Goal: Task Accomplishment & Management: Use online tool/utility

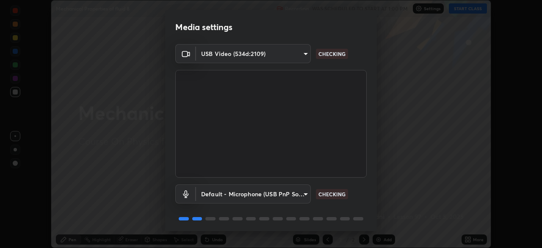
scroll to position [30, 0]
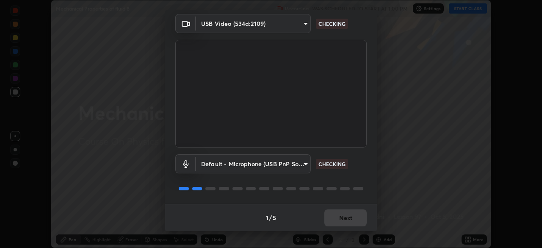
click at [349, 213] on div "1 / 5 Next" at bounding box center [271, 217] width 212 height 27
click at [346, 218] on div "1 / 5 Next" at bounding box center [271, 217] width 212 height 27
click at [344, 219] on div "1 / 5 Next" at bounding box center [271, 217] width 212 height 27
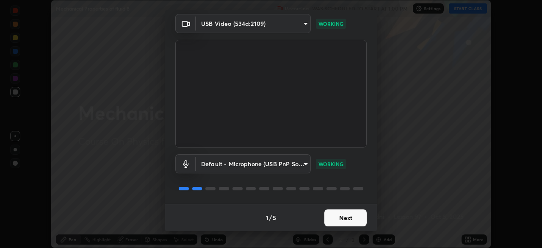
click at [345, 225] on button "Next" at bounding box center [345, 217] width 42 height 17
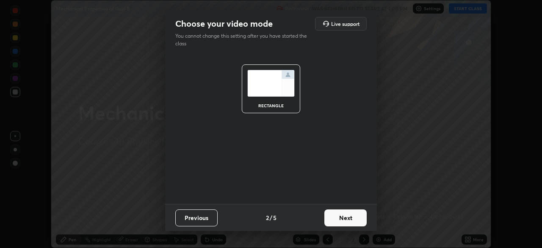
click at [344, 221] on button "Next" at bounding box center [345, 217] width 42 height 17
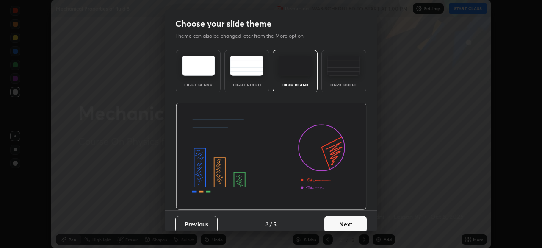
click at [344, 219] on button "Next" at bounding box center [345, 224] width 42 height 17
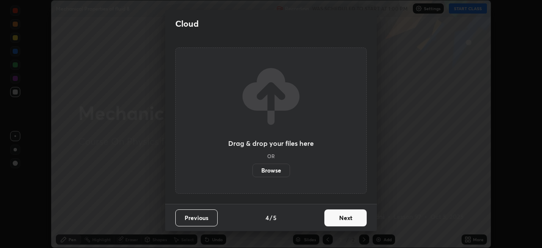
click at [279, 172] on label "Browse" at bounding box center [271, 171] width 38 height 14
click at [252, 172] on input "Browse" at bounding box center [252, 171] width 0 height 14
click at [272, 171] on label "Browse" at bounding box center [271, 171] width 38 height 14
click at [252, 171] on input "Browse" at bounding box center [252, 171] width 0 height 14
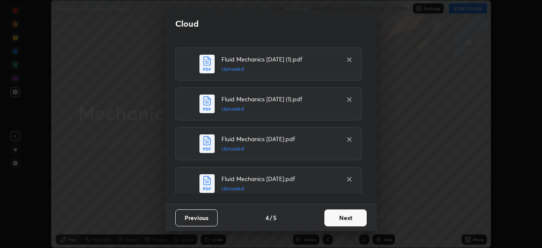
click at [350, 218] on button "Next" at bounding box center [345, 217] width 42 height 17
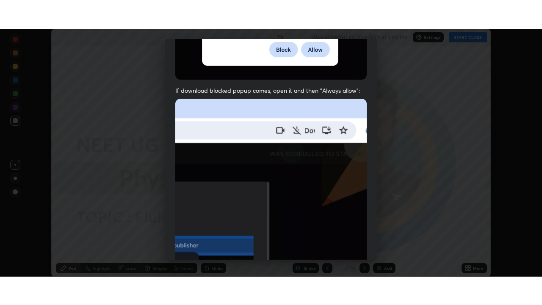
scroll to position [203, 0]
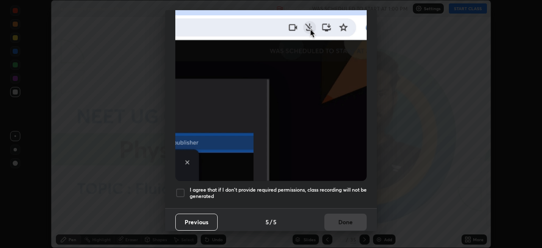
click at [300, 193] on h5 "I agree that if I don't provide required permissions, class recording will not …" at bounding box center [278, 192] width 177 height 13
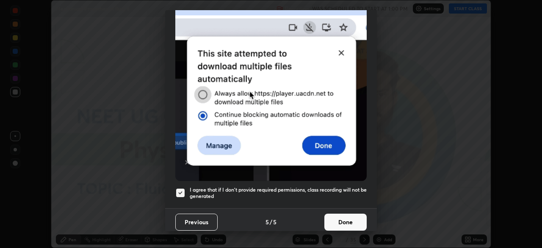
click at [336, 224] on button "Done" at bounding box center [345, 222] width 42 height 17
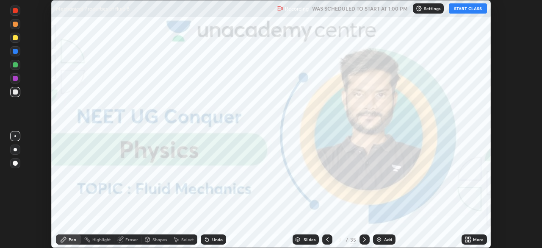
click at [466, 238] on icon at bounding box center [467, 238] width 2 height 2
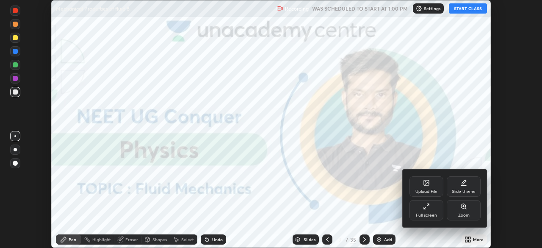
click at [417, 207] on div "Full screen" at bounding box center [427, 210] width 34 height 20
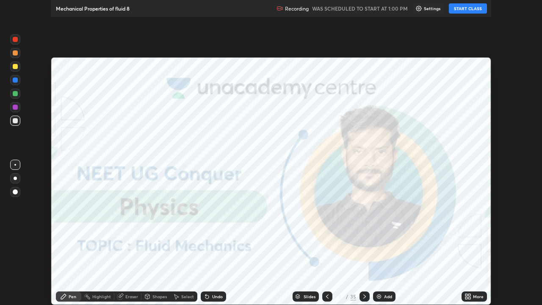
scroll to position [305, 542]
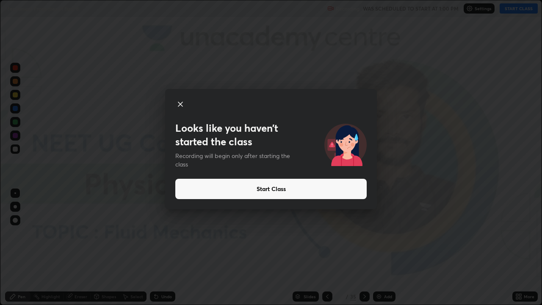
click at [268, 188] on button "Start Class" at bounding box center [270, 189] width 191 height 20
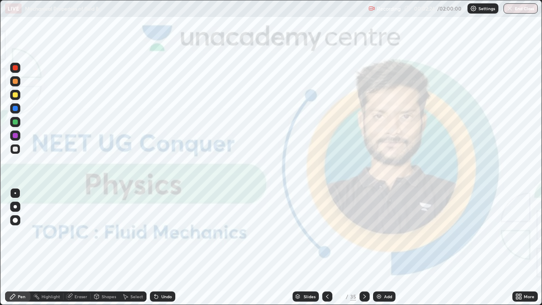
click at [307, 247] on div "Slides" at bounding box center [310, 296] width 12 height 4
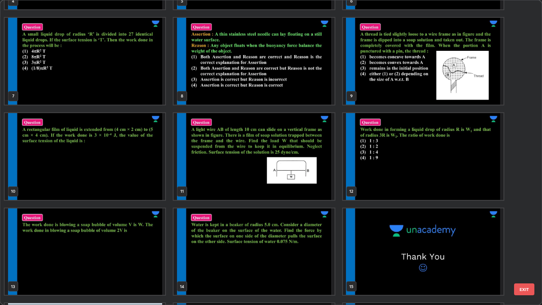
scroll to position [184, 0]
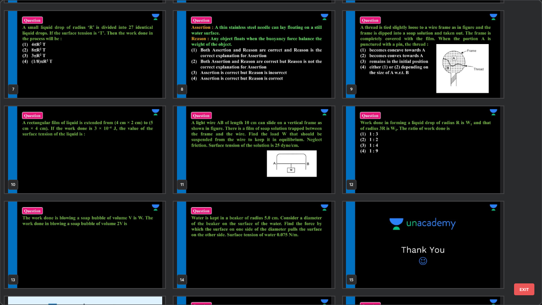
click at [426, 86] on img "grid" at bounding box center [423, 54] width 161 height 87
click at [427, 90] on img "grid" at bounding box center [423, 54] width 161 height 87
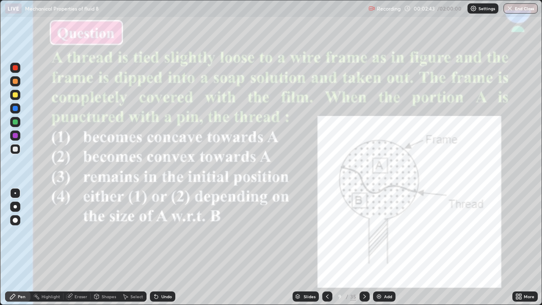
click at [17, 207] on div at bounding box center [15, 207] width 10 height 10
click at [16, 121] on div at bounding box center [15, 121] width 5 height 5
click at [14, 95] on div at bounding box center [15, 94] width 5 height 5
click at [14, 135] on div at bounding box center [15, 135] width 5 height 5
click at [15, 96] on div at bounding box center [15, 94] width 5 height 5
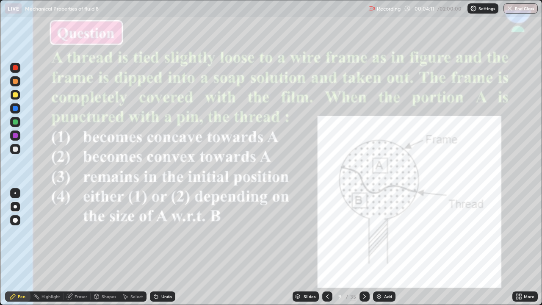
click at [15, 135] on div at bounding box center [15, 135] width 5 height 5
click at [15, 97] on div at bounding box center [15, 94] width 5 height 5
click at [14, 68] on div at bounding box center [15, 67] width 5 height 5
click at [307, 247] on div "Slides" at bounding box center [310, 296] width 12 height 4
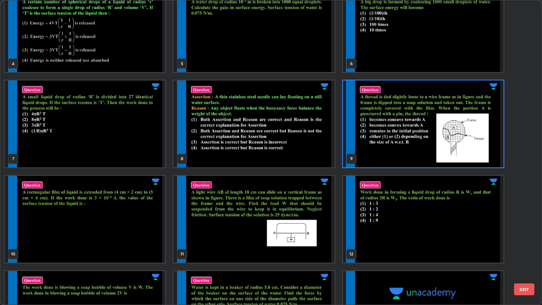
scroll to position [115, 0]
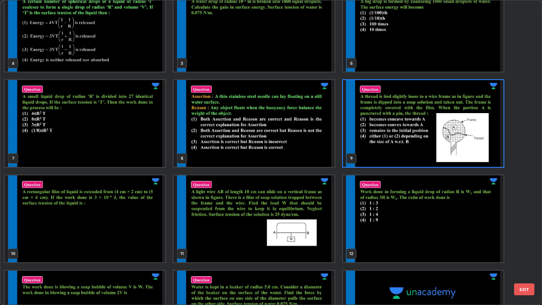
click at [248, 233] on img "grid" at bounding box center [254, 218] width 161 height 87
click at [249, 235] on img "grid" at bounding box center [254, 218] width 161 height 87
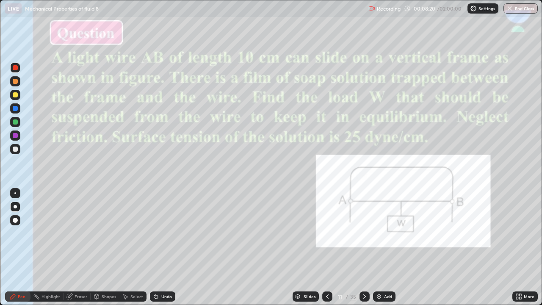
click at [308, 247] on div "Slides" at bounding box center [310, 296] width 12 height 4
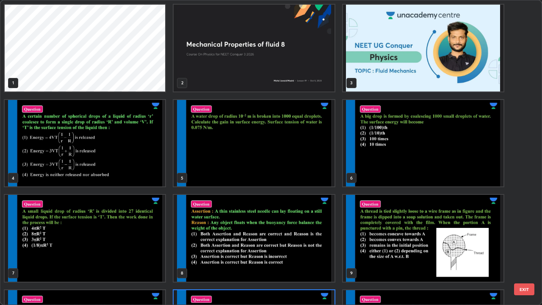
scroll to position [302, 537]
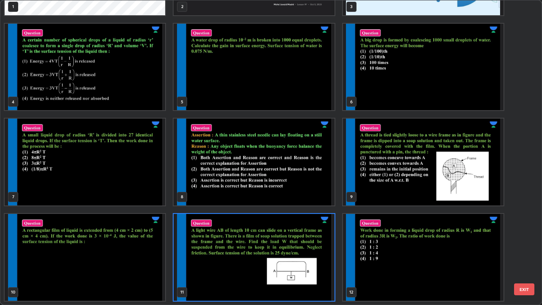
click at [150, 247] on img "grid" at bounding box center [85, 257] width 161 height 87
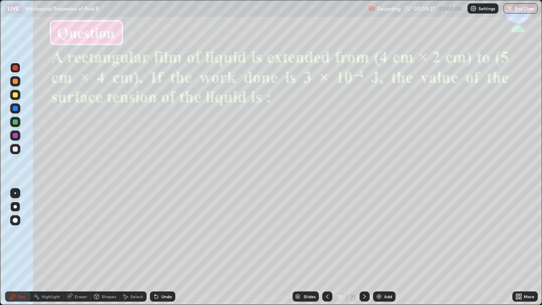
click at [307, 247] on div "Slides" at bounding box center [310, 296] width 12 height 4
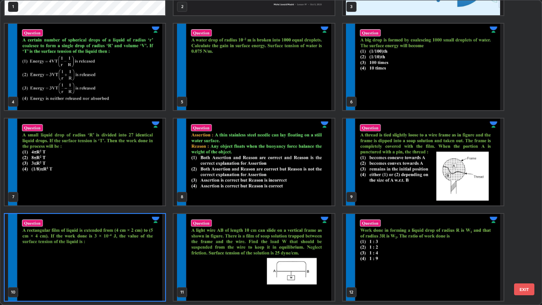
click at [302, 247] on img "grid" at bounding box center [254, 257] width 161 height 87
click at [301, 247] on img "grid" at bounding box center [254, 257] width 161 height 87
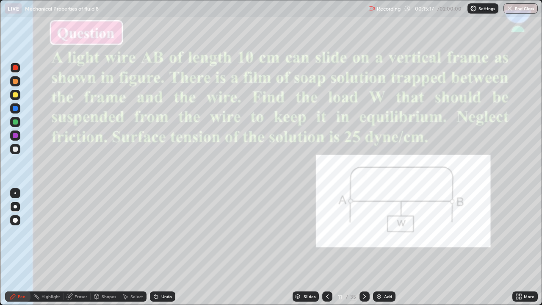
click at [305, 247] on div "Slides" at bounding box center [310, 296] width 12 height 4
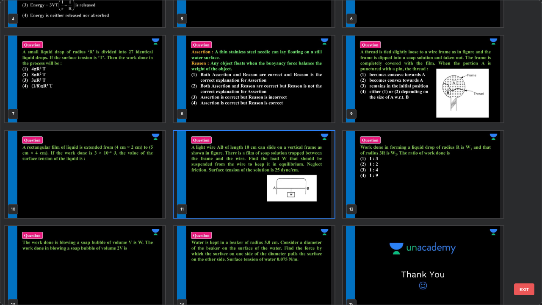
scroll to position [161, 0]
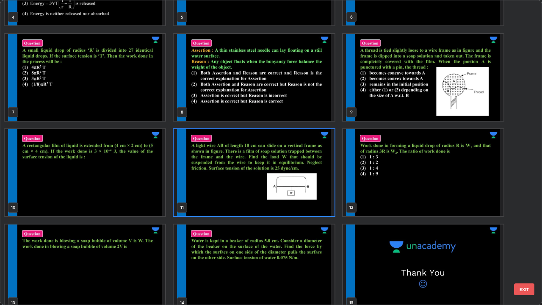
click at [430, 194] on img "grid" at bounding box center [423, 172] width 161 height 87
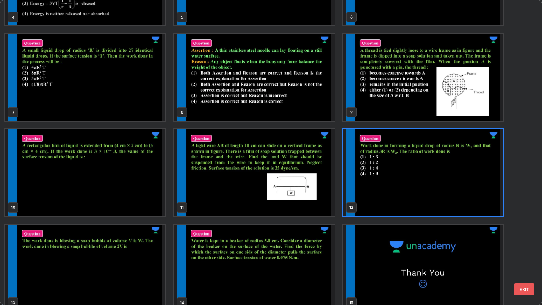
click at [428, 197] on img "grid" at bounding box center [423, 172] width 161 height 87
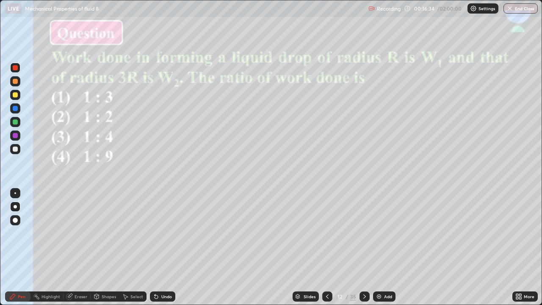
click at [18, 95] on div at bounding box center [15, 95] width 10 height 10
click at [303, 247] on div "Slides" at bounding box center [306, 296] width 26 height 10
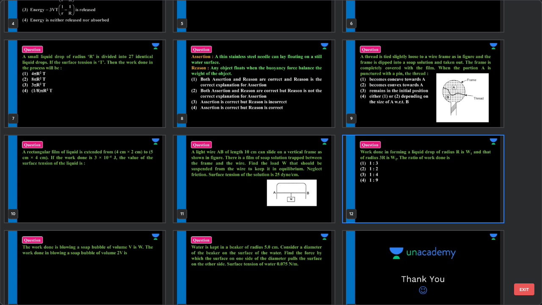
scroll to position [179, 0]
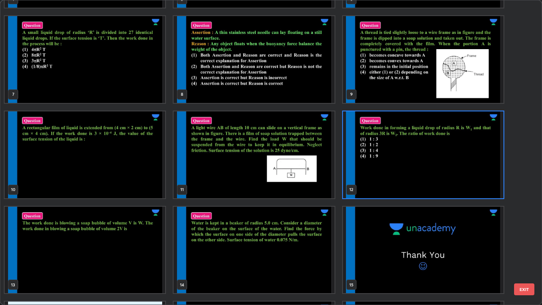
click at [159, 247] on img "grid" at bounding box center [85, 250] width 161 height 87
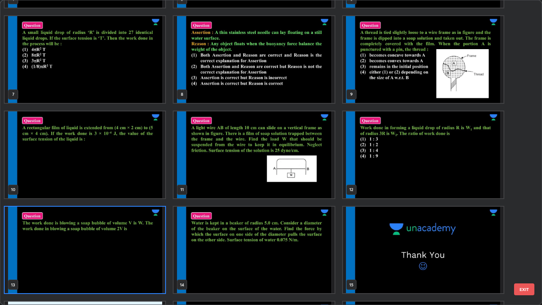
click at [161, 247] on img "grid" at bounding box center [85, 250] width 161 height 87
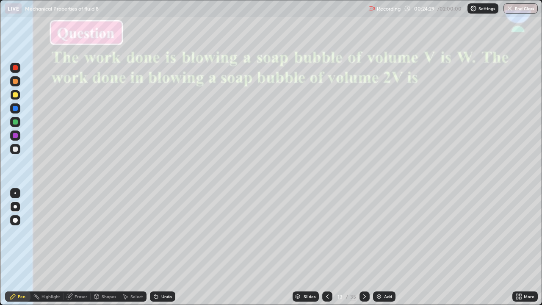
click at [15, 148] on div at bounding box center [15, 149] width 5 height 5
click at [302, 247] on div "Slides" at bounding box center [306, 296] width 26 height 10
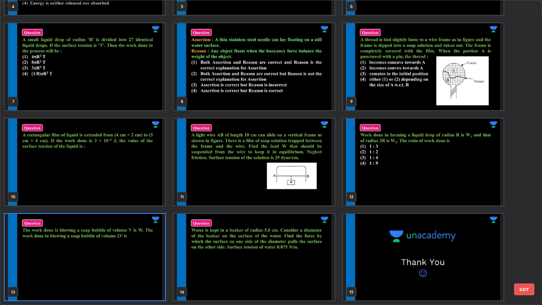
scroll to position [302, 537]
click at [263, 247] on img "grid" at bounding box center [254, 257] width 161 height 87
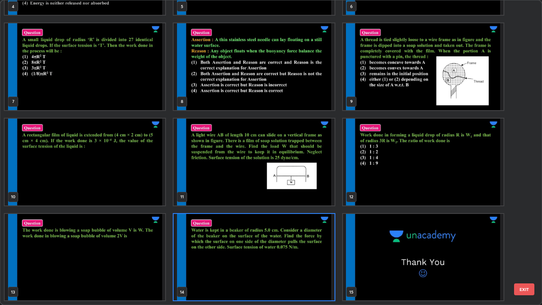
click at [263, 247] on img "grid" at bounding box center [254, 257] width 161 height 87
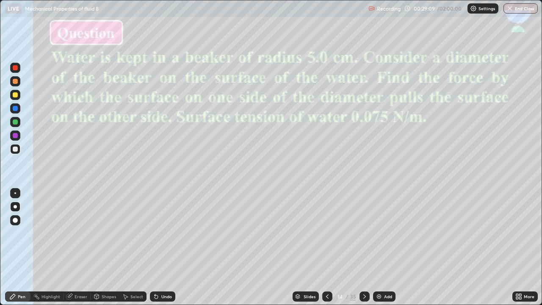
click at [16, 135] on div at bounding box center [15, 135] width 5 height 5
click at [304, 247] on div "Slides" at bounding box center [310, 296] width 12 height 4
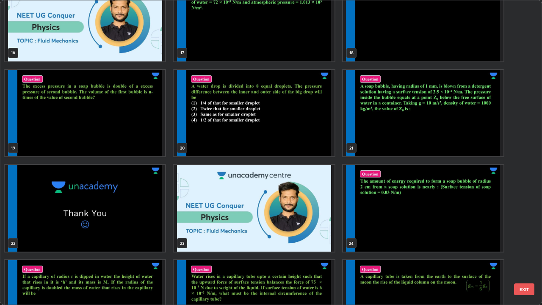
scroll to position [502, 0]
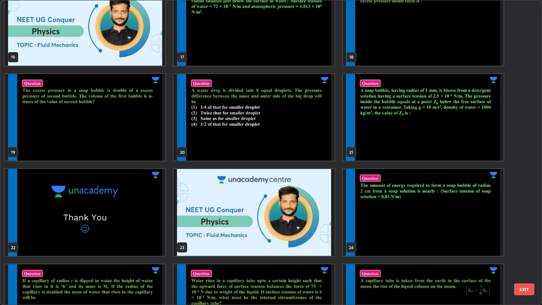
click at [431, 236] on img "grid" at bounding box center [423, 212] width 161 height 87
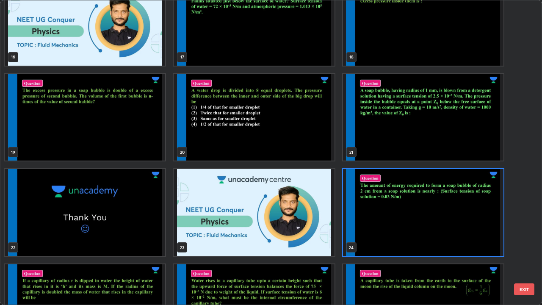
click at [432, 237] on img "grid" at bounding box center [423, 212] width 161 height 87
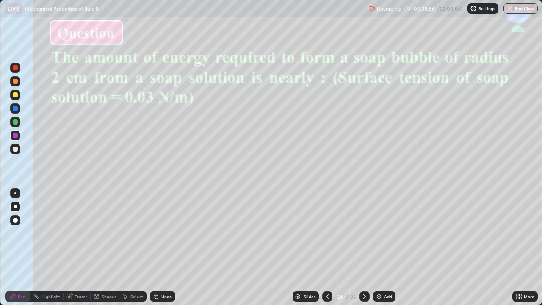
click at [305, 247] on div "Slides" at bounding box center [310, 296] width 12 height 4
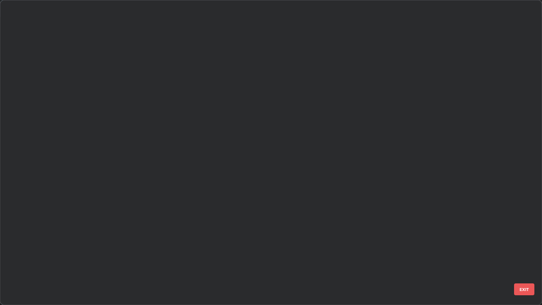
scroll to position [302, 537]
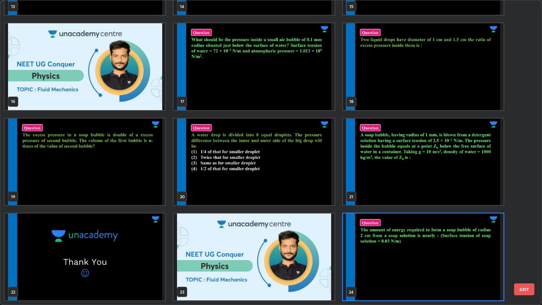
click at [385, 247] on img "grid" at bounding box center [423, 257] width 161 height 87
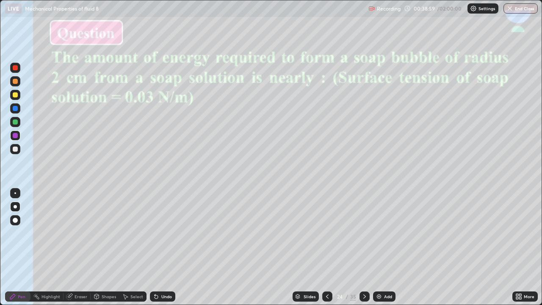
click at [378, 247] on img at bounding box center [379, 296] width 7 height 7
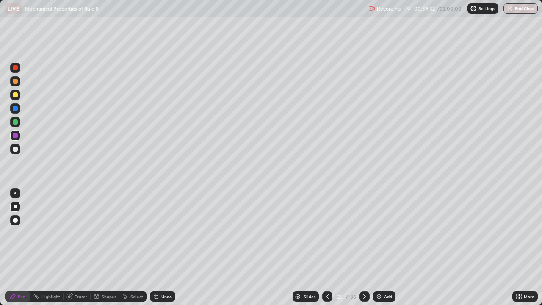
click at [16, 123] on div at bounding box center [15, 121] width 5 height 5
click at [106, 247] on div "Shapes" at bounding box center [105, 296] width 29 height 10
click at [78, 247] on div "Eraser" at bounding box center [77, 296] width 27 height 10
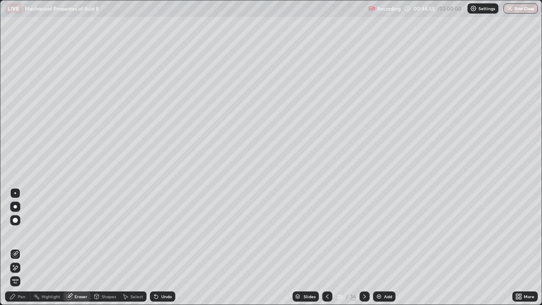
click at [20, 247] on div "Pen" at bounding box center [22, 296] width 8 height 4
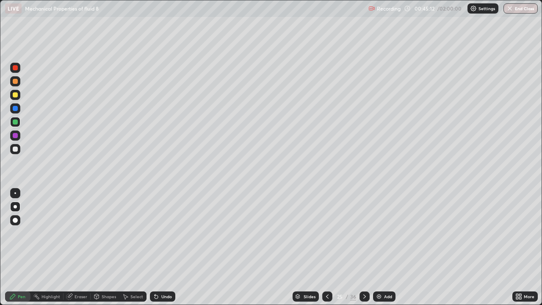
click at [380, 247] on img at bounding box center [379, 296] width 7 height 7
click at [16, 97] on div at bounding box center [15, 94] width 5 height 5
click at [18, 108] on div at bounding box center [15, 108] width 10 height 10
click at [15, 95] on div at bounding box center [15, 94] width 5 height 5
click at [377, 247] on img at bounding box center [378, 296] width 7 height 7
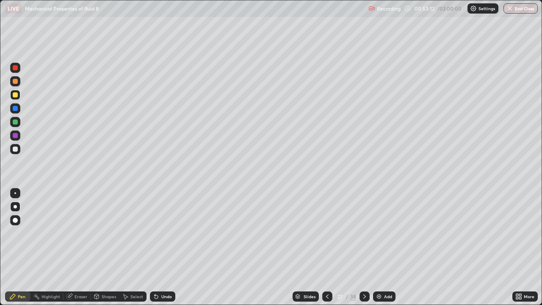
click at [13, 136] on div at bounding box center [15, 135] width 5 height 5
click at [16, 82] on div at bounding box center [15, 81] width 5 height 5
click at [17, 94] on div at bounding box center [15, 94] width 5 height 5
click at [16, 150] on div at bounding box center [15, 149] width 5 height 5
click at [16, 136] on div at bounding box center [15, 135] width 5 height 5
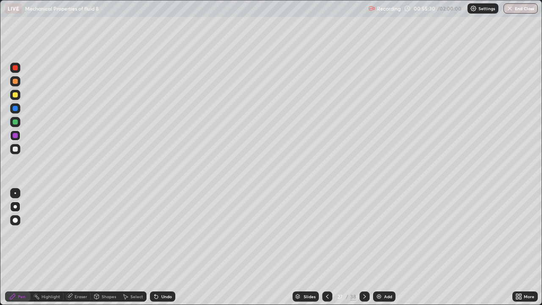
click at [17, 122] on div at bounding box center [15, 121] width 5 height 5
click at [16, 149] on div at bounding box center [15, 149] width 5 height 5
click at [14, 97] on div at bounding box center [15, 94] width 5 height 5
click at [17, 67] on div at bounding box center [15, 67] width 5 height 5
click at [14, 124] on div at bounding box center [15, 121] width 5 height 5
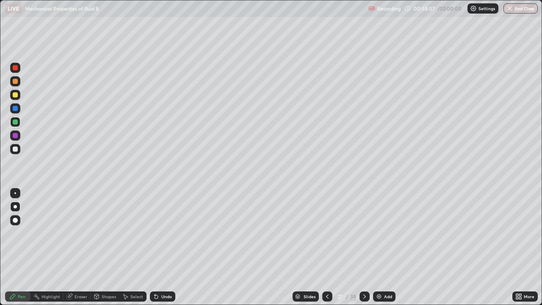
click at [15, 96] on div at bounding box center [15, 94] width 5 height 5
click at [16, 148] on div at bounding box center [15, 149] width 5 height 5
click at [15, 121] on div at bounding box center [15, 121] width 5 height 5
click at [15, 108] on div at bounding box center [15, 108] width 5 height 5
click at [15, 150] on div at bounding box center [15, 149] width 5 height 5
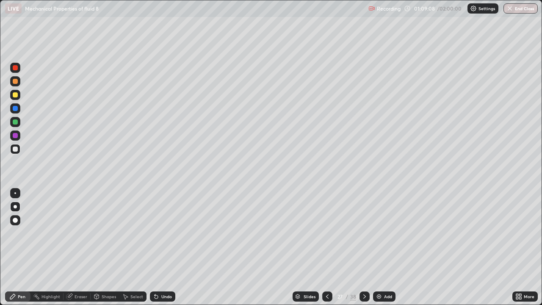
click at [379, 247] on img at bounding box center [379, 296] width 7 height 7
click at [80, 247] on div "Eraser" at bounding box center [81, 296] width 13 height 4
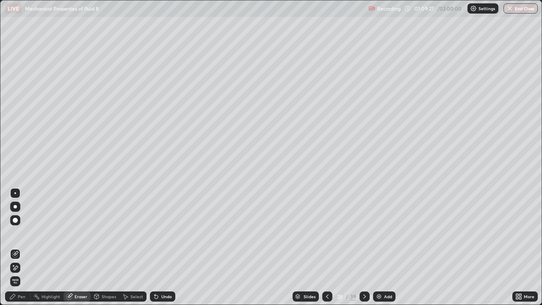
click at [20, 247] on div "Pen" at bounding box center [17, 296] width 25 height 10
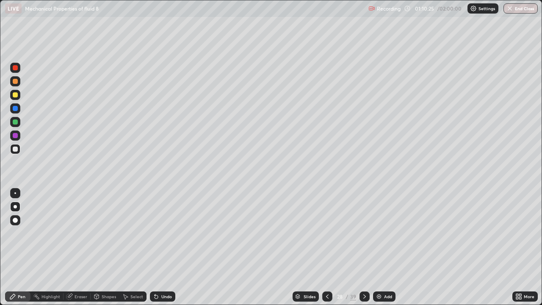
click at [12, 80] on div at bounding box center [15, 81] width 10 height 10
click at [309, 247] on div "Slides" at bounding box center [310, 296] width 12 height 4
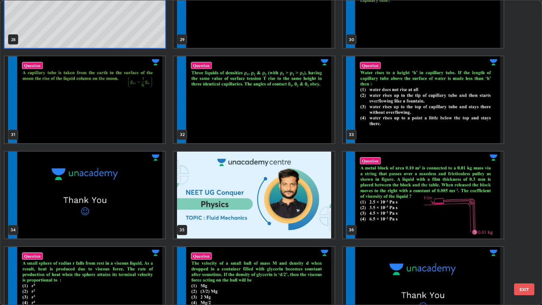
scroll to position [904, 0]
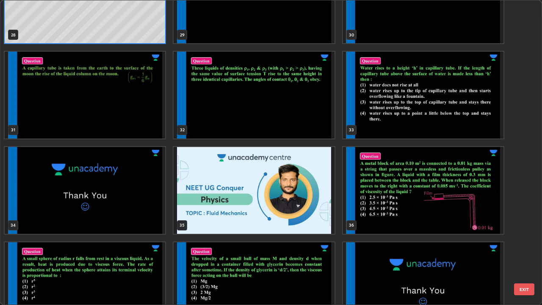
click at [449, 212] on img "grid" at bounding box center [423, 190] width 161 height 87
click at [452, 213] on img "grid" at bounding box center [423, 190] width 161 height 87
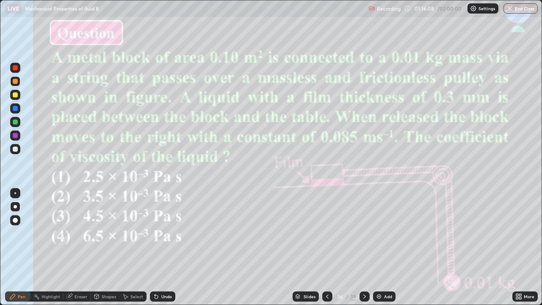
click at [15, 94] on div at bounding box center [15, 94] width 5 height 5
click at [306, 247] on div "Slides" at bounding box center [310, 296] width 12 height 4
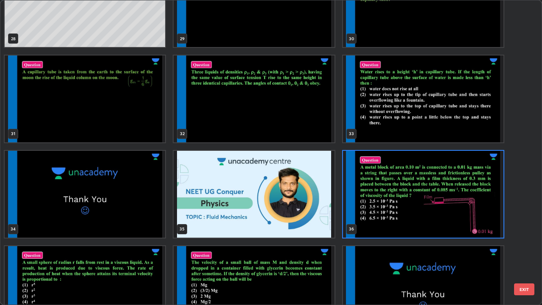
scroll to position [922, 0]
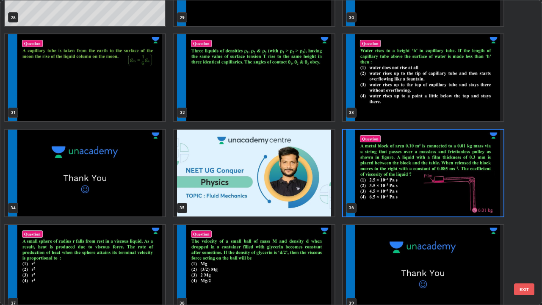
click at [442, 202] on img "grid" at bounding box center [423, 173] width 161 height 87
click at [442, 206] on img "grid" at bounding box center [423, 173] width 161 height 87
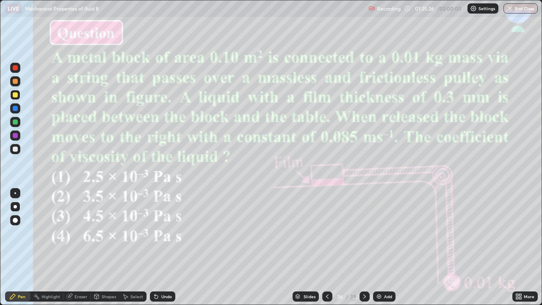
click at [308, 247] on div "Slides" at bounding box center [310, 296] width 12 height 4
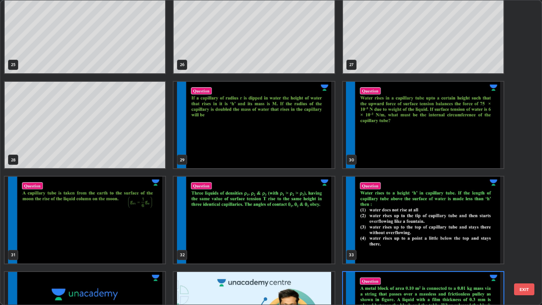
scroll to position [765, 0]
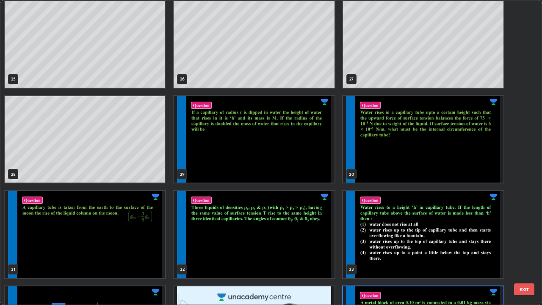
click at [533, 197] on div "22 23 24 25 26 27 28 29 30 31 32 33 34 35 36 EXIT" at bounding box center [270, 152] width 541 height 304
click at [530, 189] on div "22 23 24 25 26 27 28 29 30 31 32 33 34 35 36 EXIT" at bounding box center [270, 152] width 541 height 304
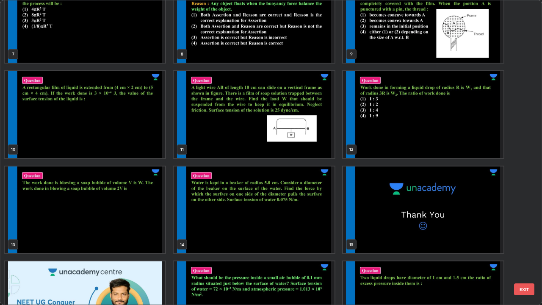
scroll to position [216, 0]
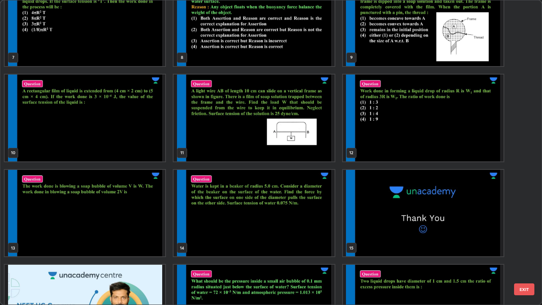
click at [310, 224] on img "grid" at bounding box center [254, 213] width 161 height 87
click at [309, 225] on img "grid" at bounding box center [254, 213] width 161 height 87
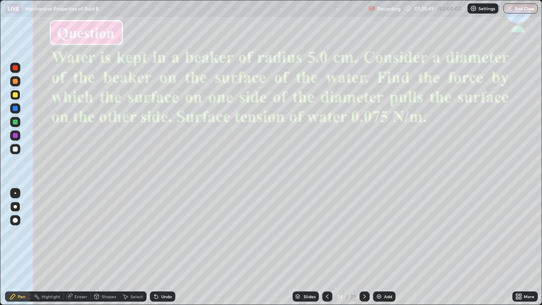
click at [383, 247] on div "Add" at bounding box center [384, 296] width 22 height 10
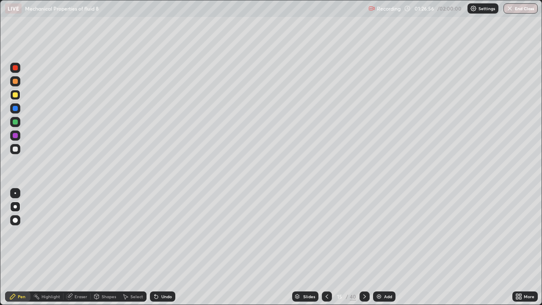
click at [76, 247] on div "Eraser" at bounding box center [77, 296] width 27 height 10
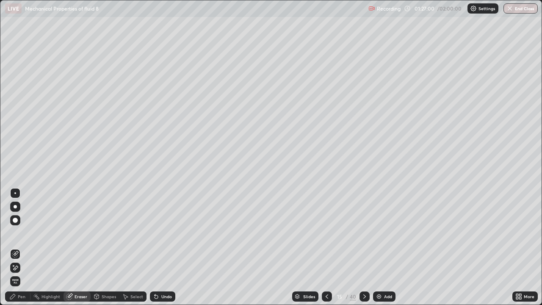
click at [20, 247] on div "Pen" at bounding box center [22, 296] width 8 height 4
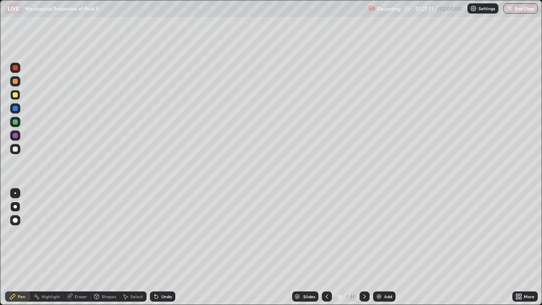
click at [17, 125] on div at bounding box center [15, 122] width 10 height 10
click at [17, 108] on div at bounding box center [15, 108] width 5 height 5
click at [14, 124] on div at bounding box center [15, 121] width 5 height 5
click at [14, 108] on div at bounding box center [15, 108] width 5 height 5
click at [12, 94] on div at bounding box center [15, 95] width 10 height 10
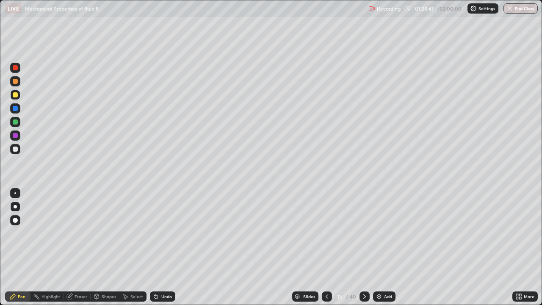
click at [13, 109] on div at bounding box center [15, 108] width 5 height 5
click at [17, 125] on div at bounding box center [15, 122] width 10 height 10
click at [14, 69] on div at bounding box center [15, 67] width 5 height 5
click at [14, 125] on div at bounding box center [15, 122] width 10 height 10
click at [14, 94] on div at bounding box center [15, 94] width 5 height 5
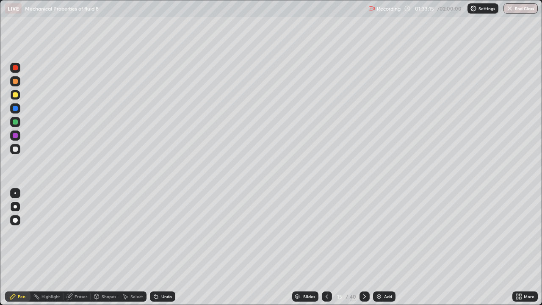
click at [73, 247] on div "Eraser" at bounding box center [77, 296] width 27 height 10
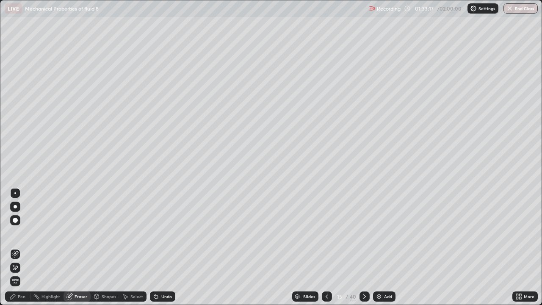
click at [21, 247] on div "Pen" at bounding box center [22, 296] width 8 height 4
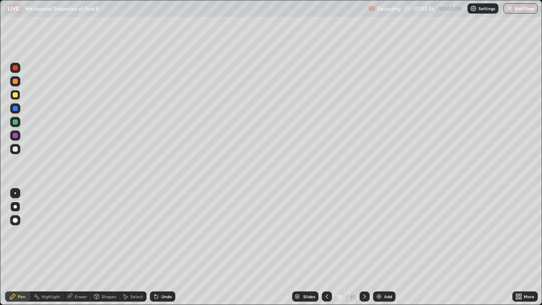
click at [14, 107] on div at bounding box center [15, 108] width 5 height 5
click at [22, 143] on div "Erase all" at bounding box center [15, 152] width 20 height 271
click at [17, 93] on div at bounding box center [15, 94] width 5 height 5
click at [300, 247] on div "Slides" at bounding box center [305, 296] width 26 height 10
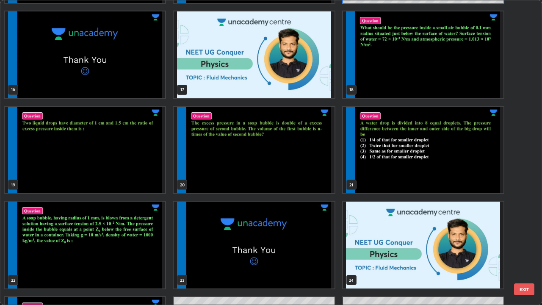
scroll to position [466, 0]
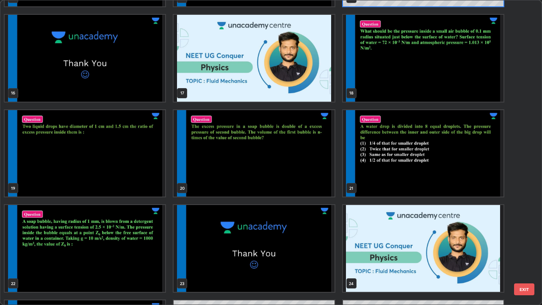
click at [124, 168] on img "grid" at bounding box center [85, 153] width 161 height 87
click at [125, 170] on img "grid" at bounding box center [85, 153] width 161 height 87
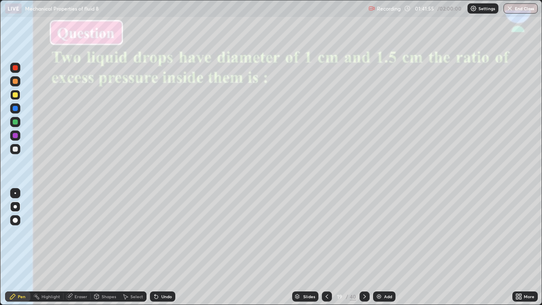
click at [307, 247] on div "Slides" at bounding box center [309, 296] width 12 height 4
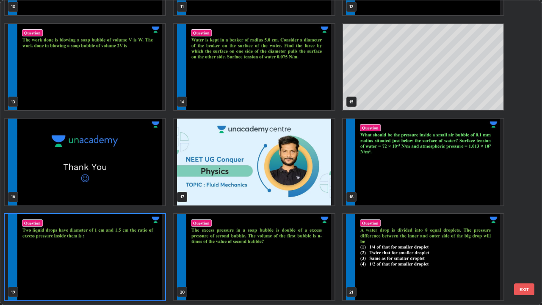
scroll to position [393, 0]
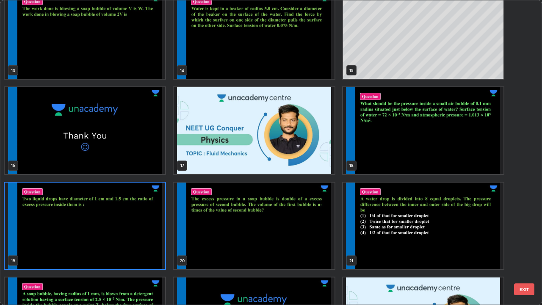
click at [391, 242] on img "grid" at bounding box center [423, 226] width 161 height 87
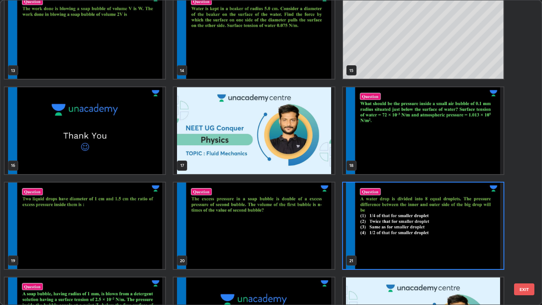
click at [397, 243] on img "grid" at bounding box center [423, 226] width 161 height 87
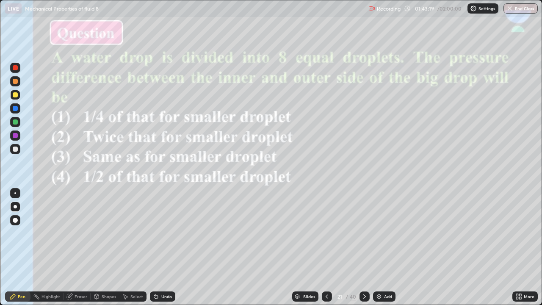
click at [14, 108] on div at bounding box center [15, 108] width 5 height 5
click at [301, 247] on div "Slides" at bounding box center [305, 296] width 26 height 10
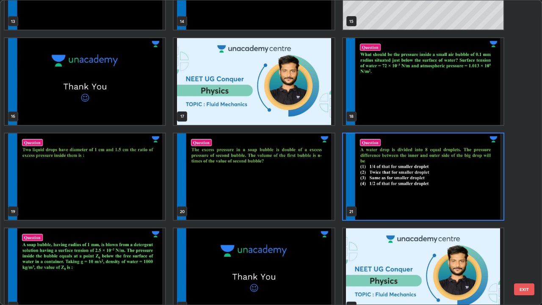
scroll to position [444, 0]
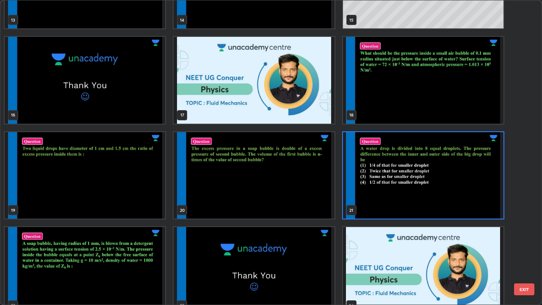
click at [304, 195] on img "grid" at bounding box center [254, 175] width 161 height 87
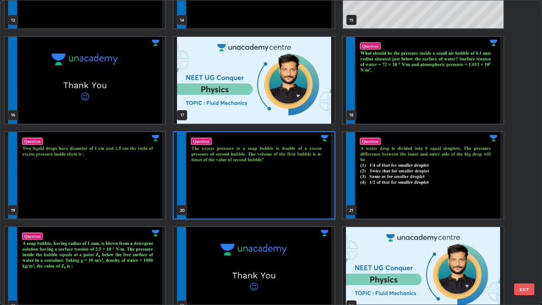
click at [305, 192] on img "grid" at bounding box center [254, 175] width 161 height 87
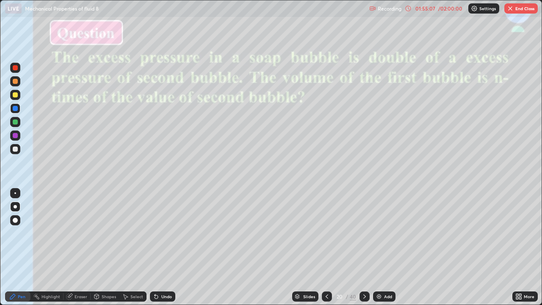
click at [485, 6] on p "Settings" at bounding box center [488, 8] width 17 height 4
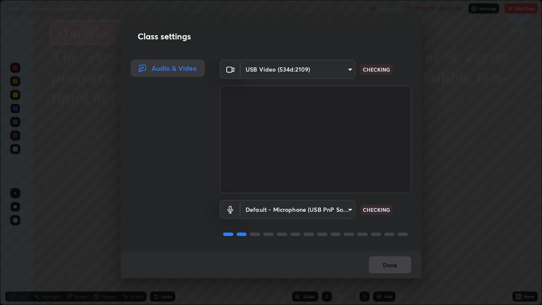
click at [473, 141] on div "Class settings Audio & Video USB Video (534d:2109) 9d1c5295933289f5b40ddc2da254…" at bounding box center [271, 152] width 542 height 305
click at [387, 247] on div "Done" at bounding box center [271, 264] width 301 height 27
click at [387, 247] on button "Done" at bounding box center [390, 264] width 42 height 17
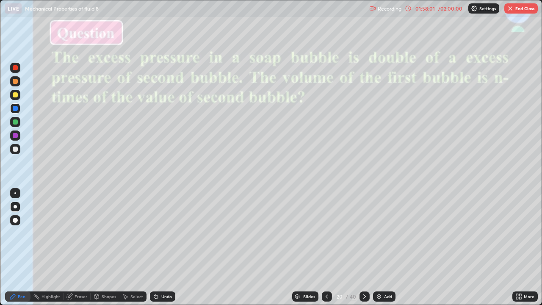
click at [513, 7] on button "End Class" at bounding box center [521, 8] width 33 height 10
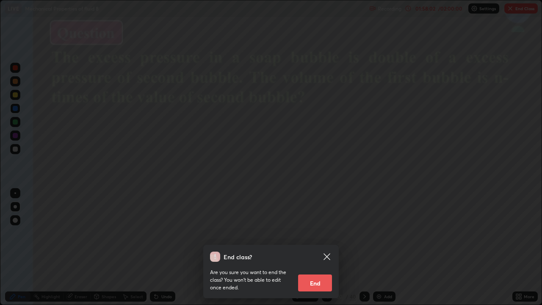
click at [323, 247] on button "End" at bounding box center [315, 283] width 34 height 17
